Goal: Check status

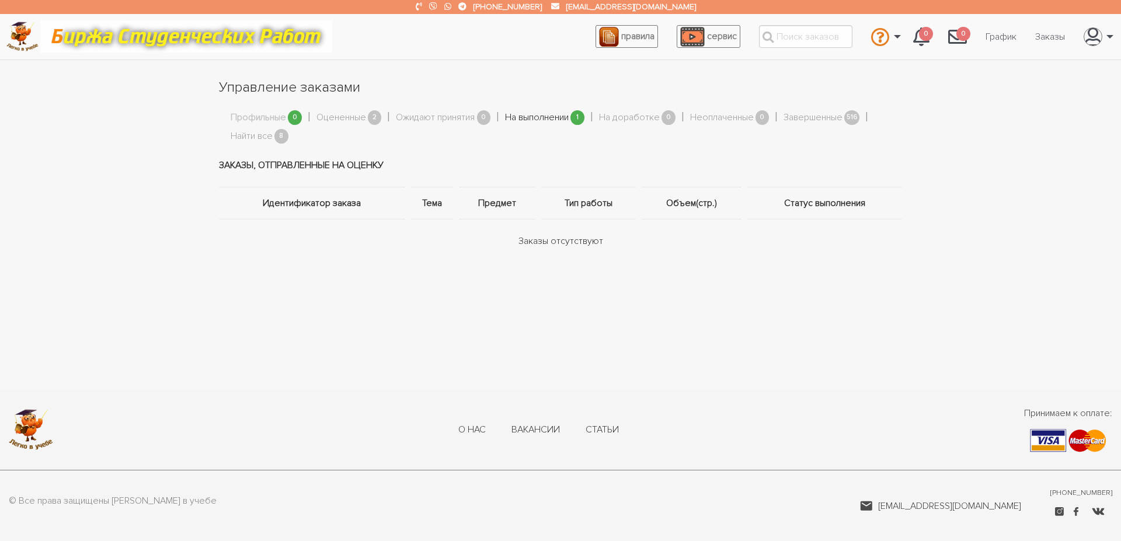
click at [560, 116] on link "На выполнении" at bounding box center [537, 117] width 64 height 15
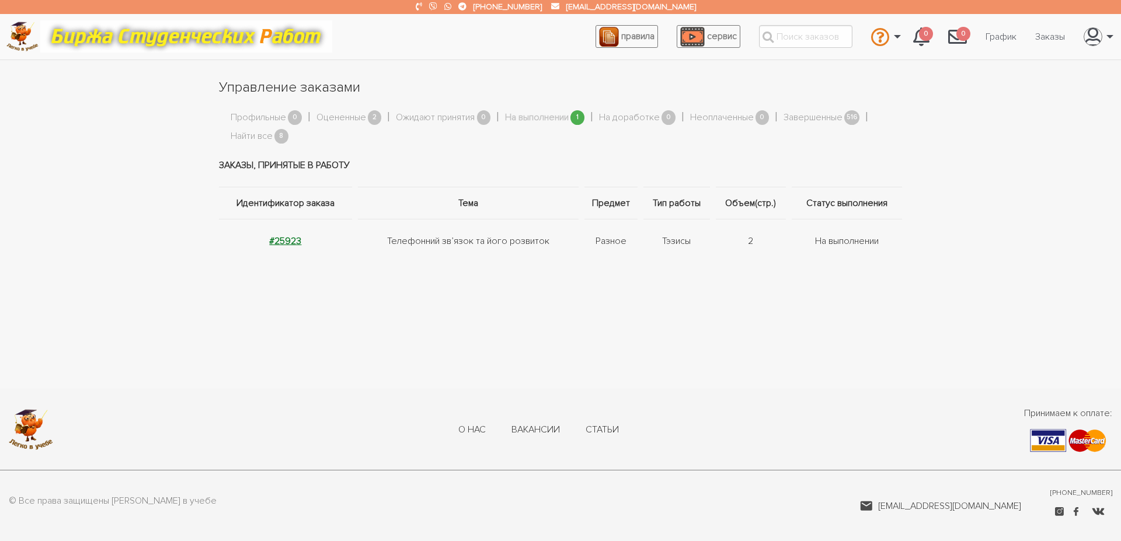
click at [278, 237] on strong "#25923" at bounding box center [285, 241] width 32 height 12
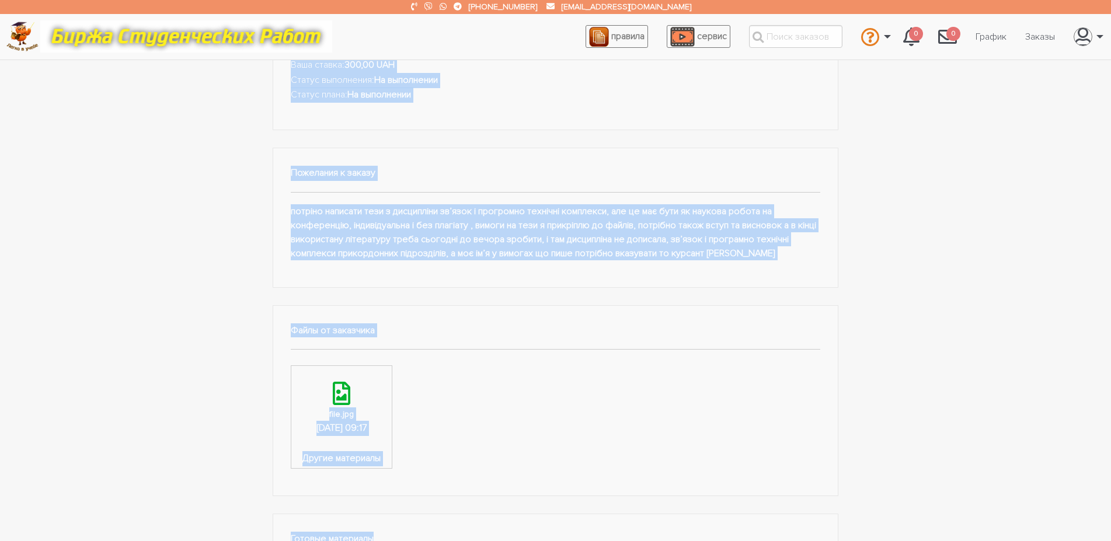
scroll to position [186, 0]
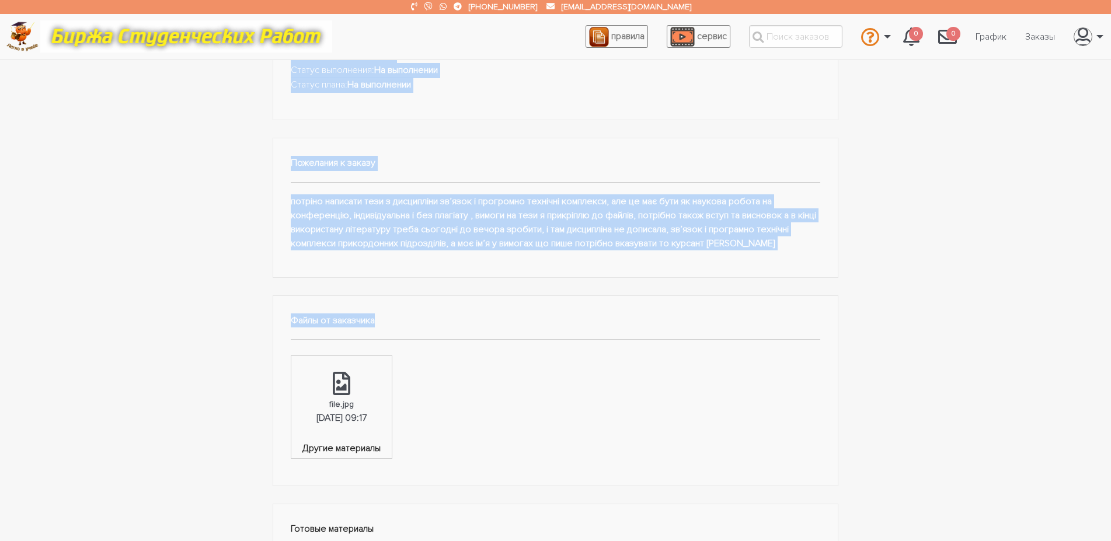
drag, startPoint x: 291, startPoint y: 156, endPoint x: 413, endPoint y: 340, distance: 221.0
click at [413, 340] on div "Тэзисы: Телефонний звʼязок та його розвиток Заказ: #25923 Предмет: Разное Стран…" at bounding box center [556, 326] width 584 height 761
copy div "Тэзисы: Телефонний звʼязок та його розвиток Заказ: #25923 Предмет: Разное Стран…"
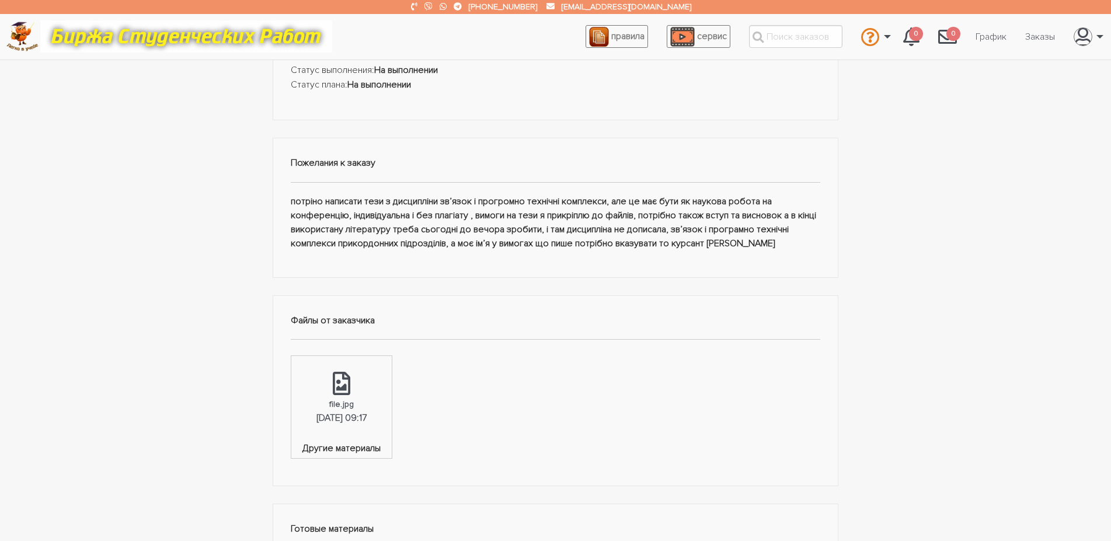
click at [228, 390] on div "Тэзисы: Телефонний звʼязок та його розвиток Заказ: #25923 Предмет: Разное Стран…" at bounding box center [555, 326] width 700 height 761
click at [340, 407] on link "file.jpg 22.09.2025, 09:17" at bounding box center [341, 399] width 100 height 86
click at [797, 6] on ul "+380960054575 support@legko-v-uchebe.com" at bounding box center [555, 7] width 1111 height 14
